Goal: Information Seeking & Learning: Check status

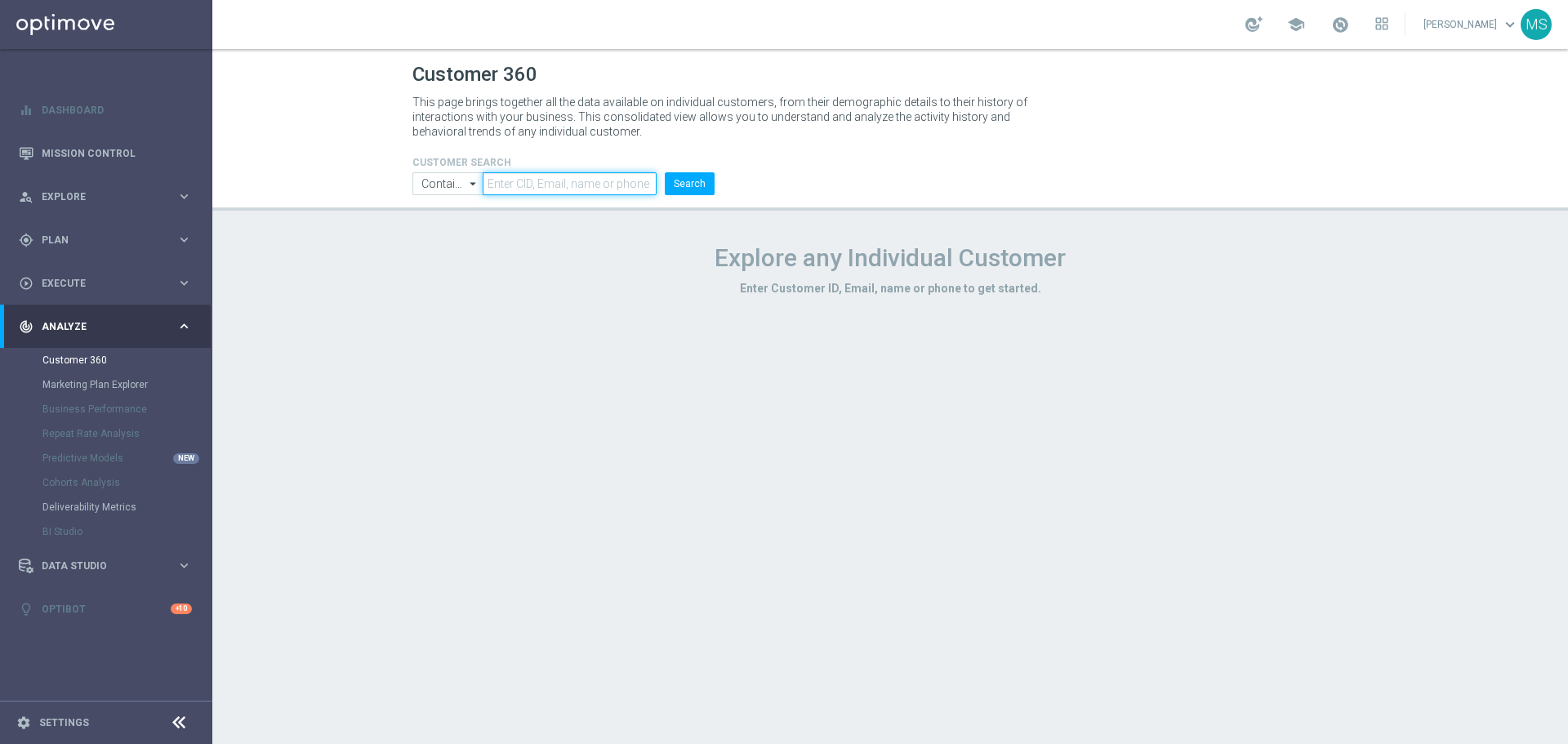
click at [513, 182] on input "text" at bounding box center [569, 183] width 174 height 22
paste input "858608"
click at [710, 182] on button "Search" at bounding box center [690, 183] width 50 height 22
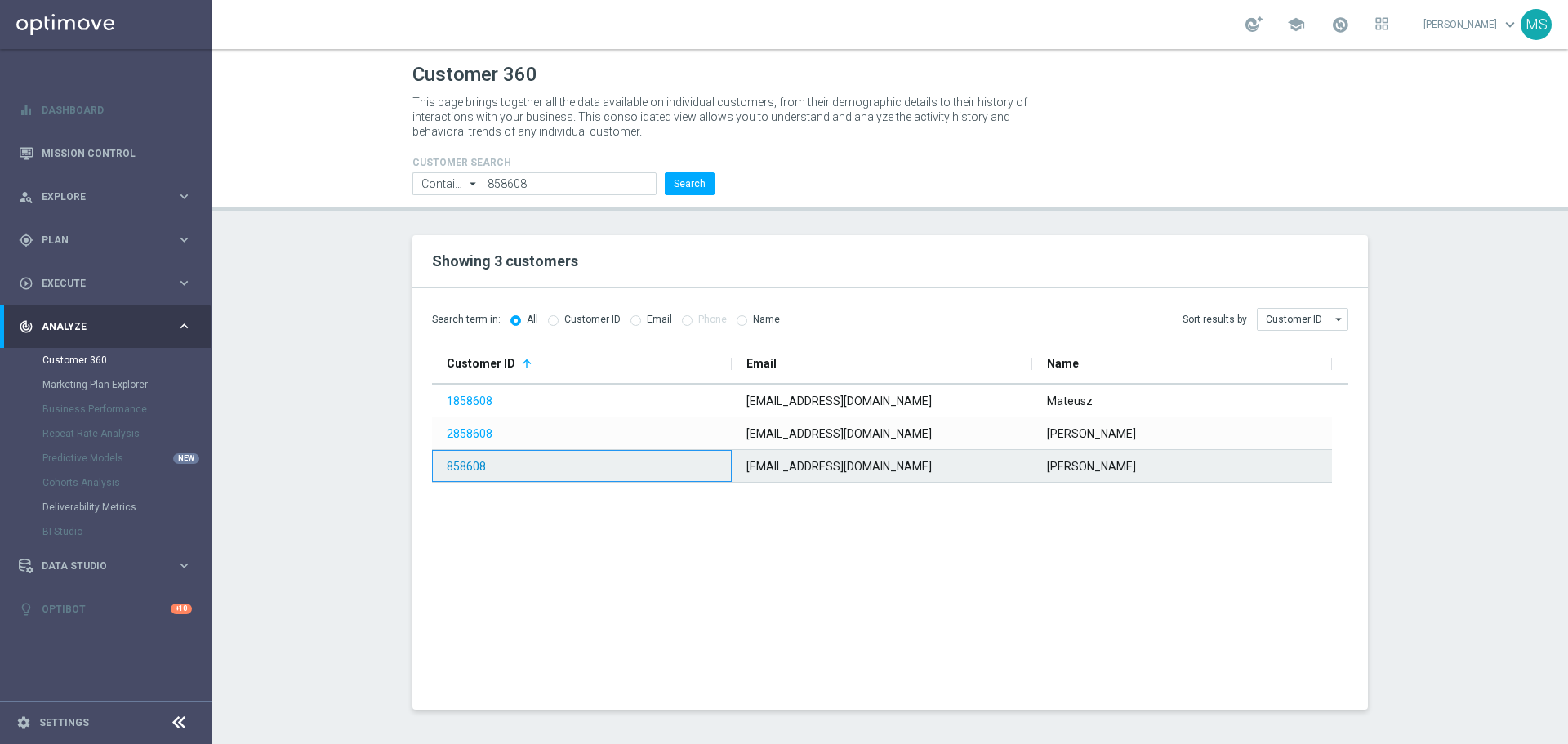
click at [453, 466] on link "858608" at bounding box center [466, 466] width 39 height 13
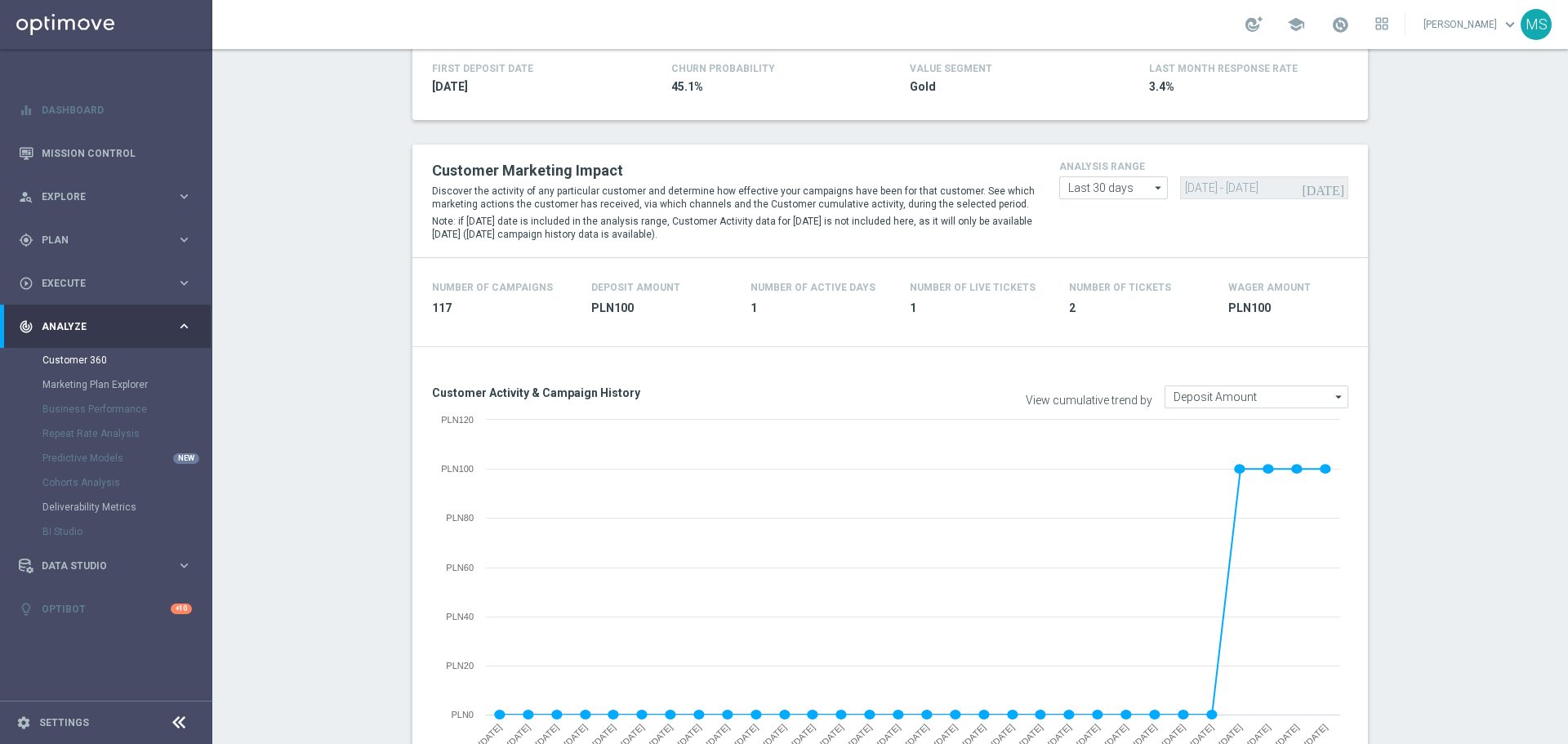
scroll to position [81, 0]
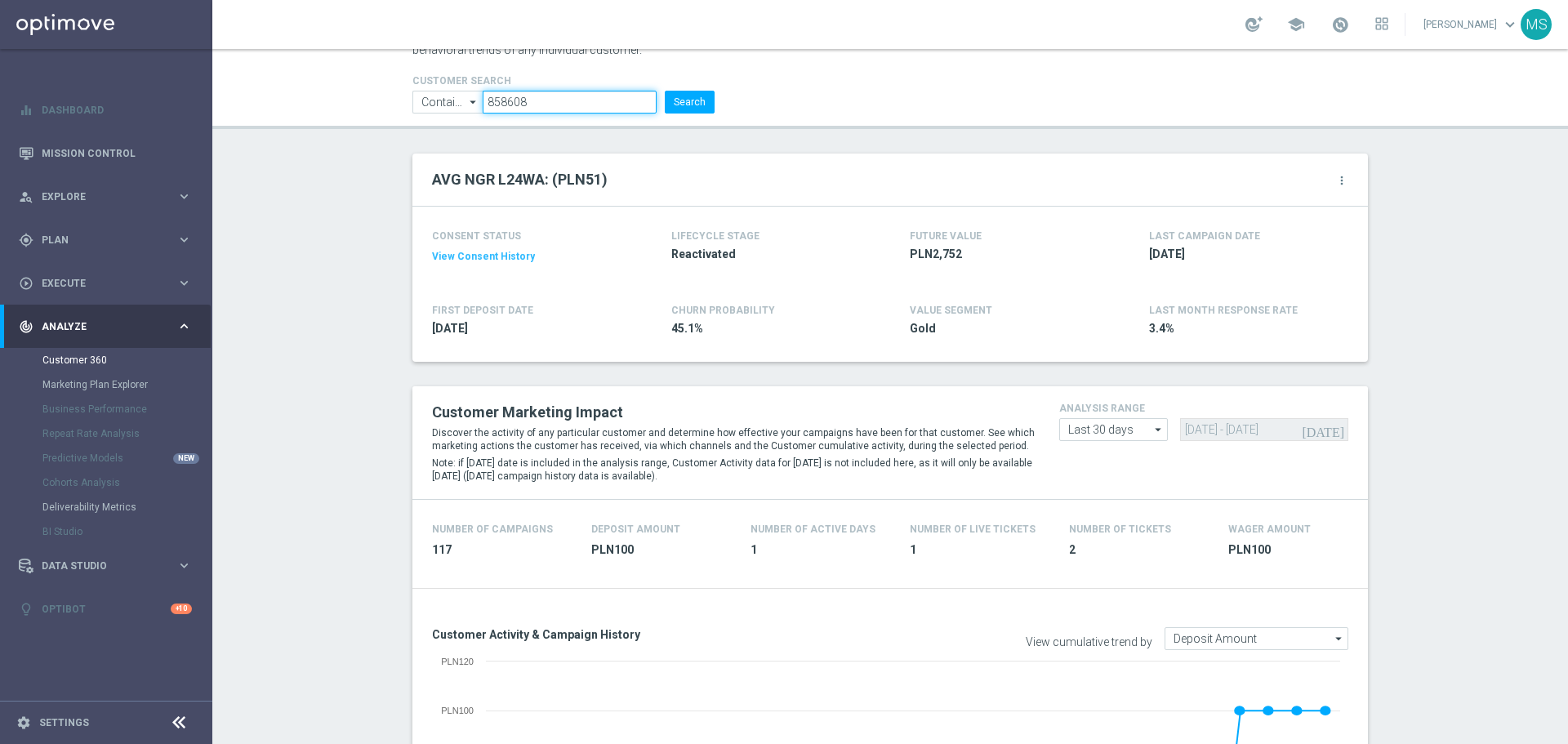
click at [592, 103] on input "858608" at bounding box center [569, 102] width 174 height 22
paste input "296918"
type input "2969188"
click at [685, 99] on button "Search" at bounding box center [690, 102] width 50 height 22
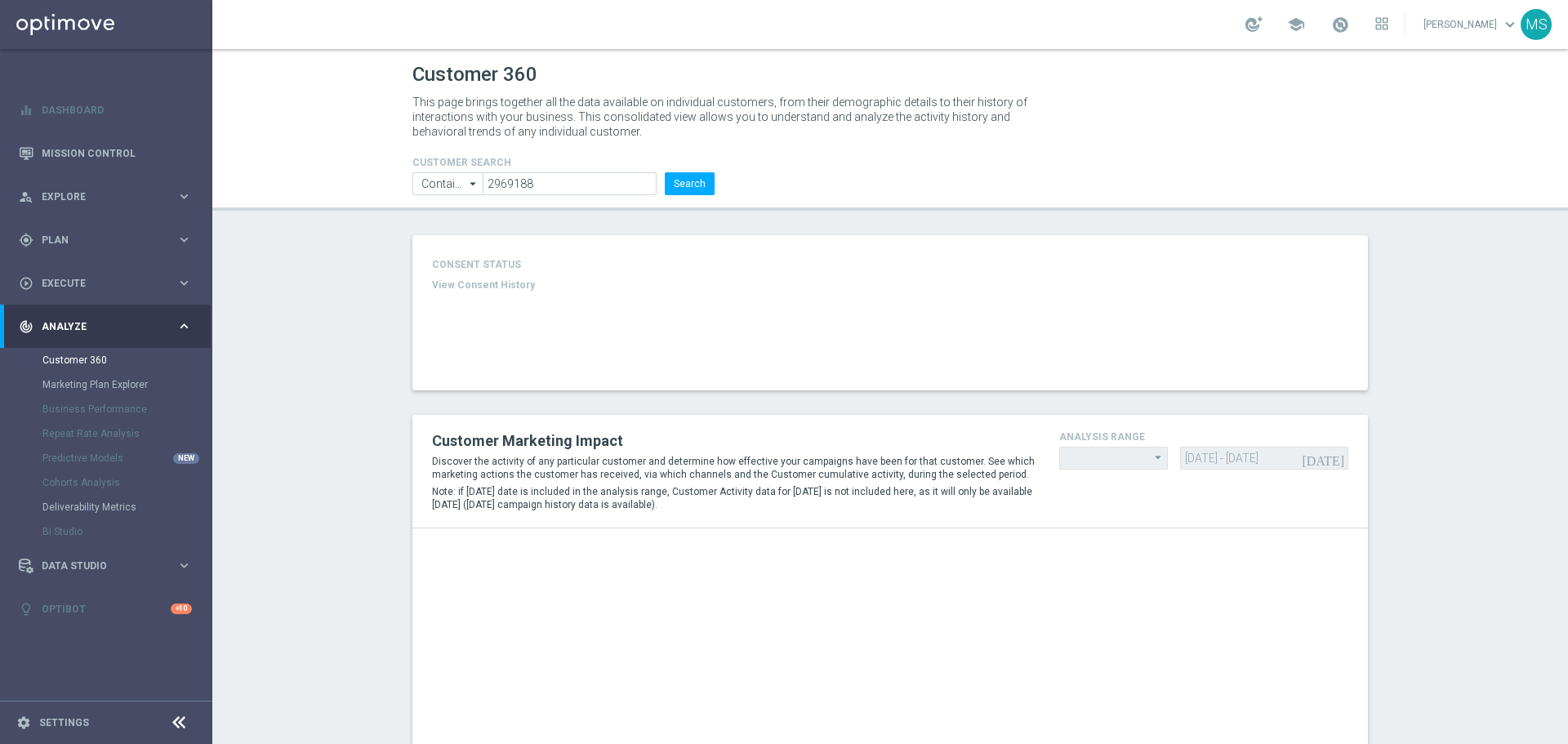
type input "Last 30 days"
type input "Deposit Amount"
type input "Last 30 days"
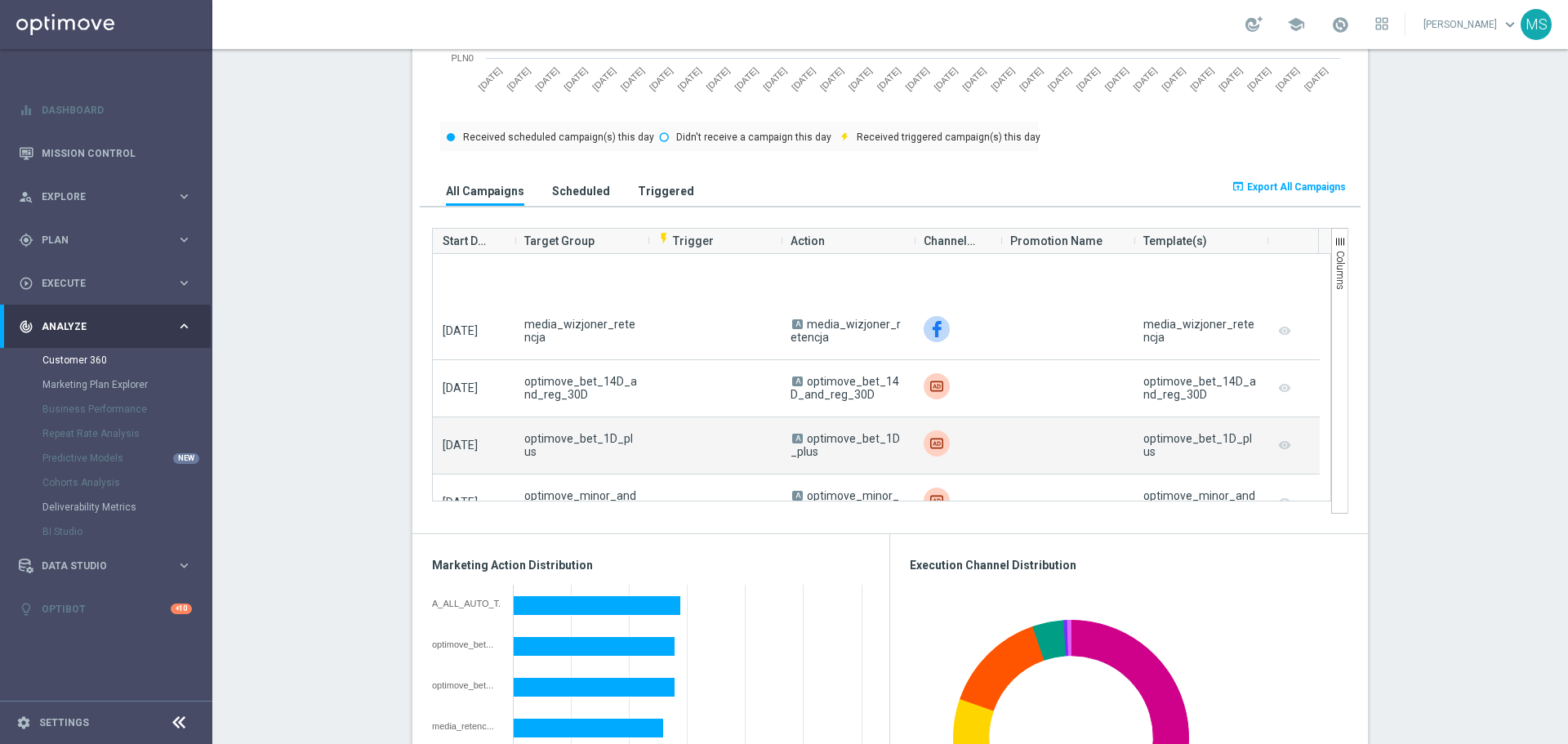
scroll to position [653, 0]
